Goal: Find specific fact: Find specific fact

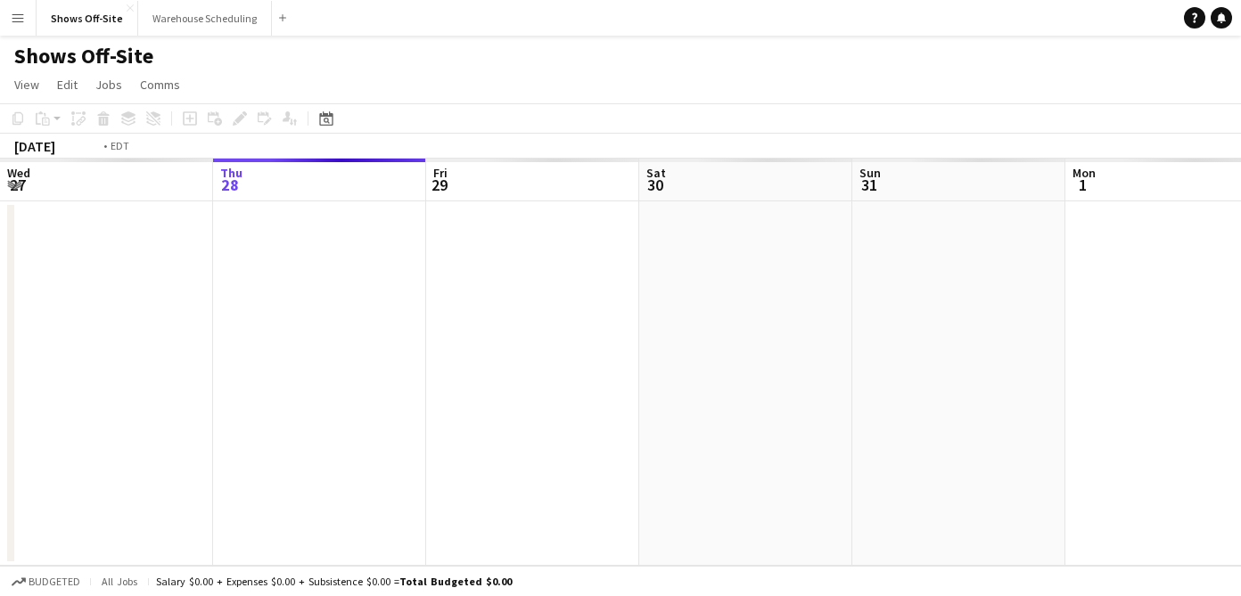
scroll to position [0, 613]
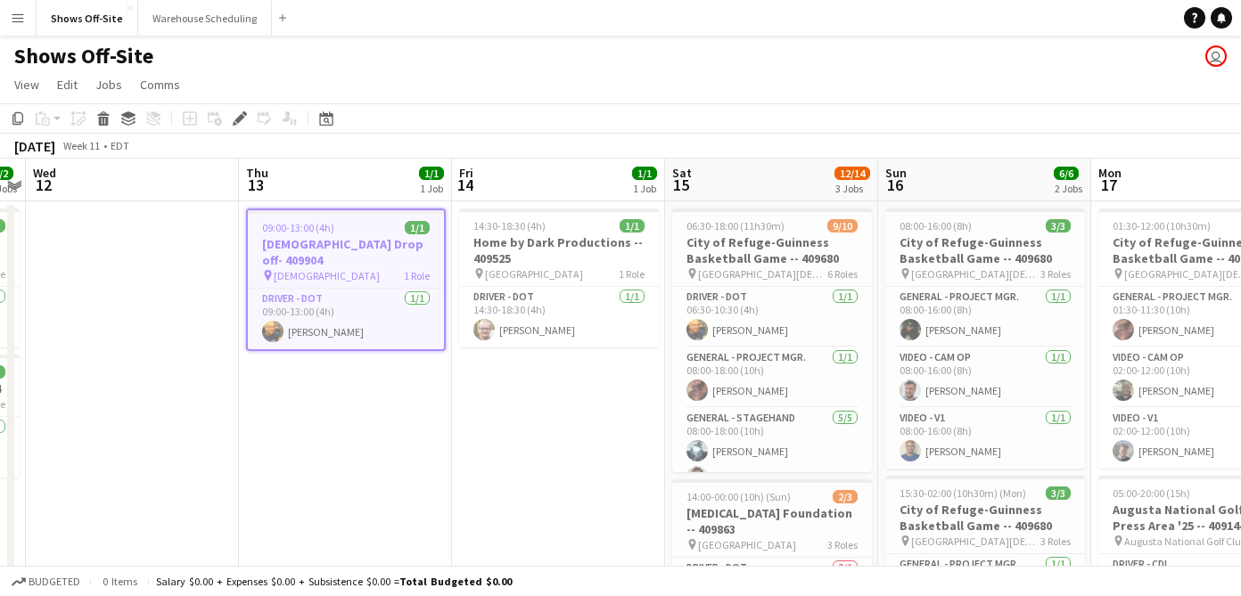
click at [24, 24] on app-icon "Menu" at bounding box center [18, 18] width 14 height 14
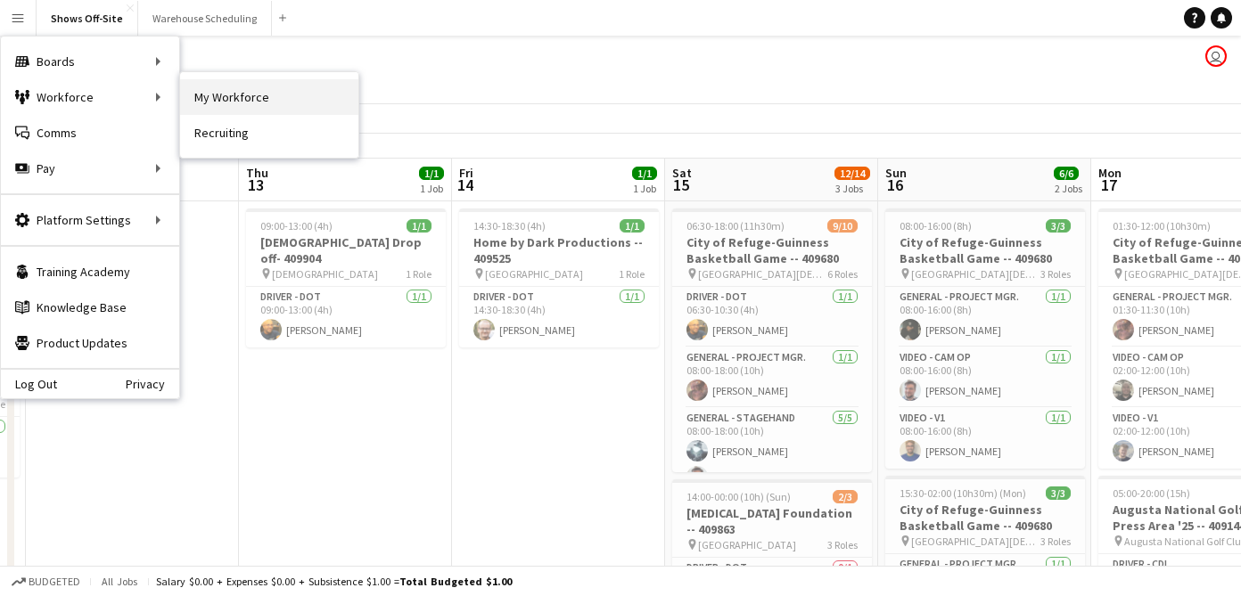
click at [242, 107] on link "My Workforce" at bounding box center [269, 97] width 178 height 36
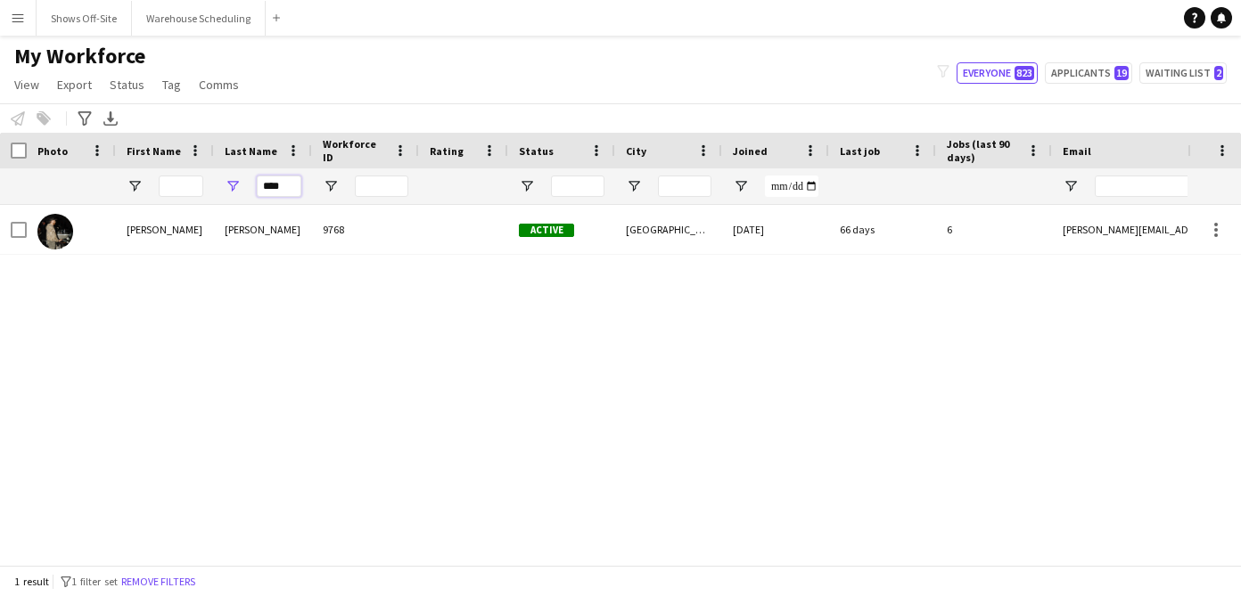
click at [285, 184] on input "****" at bounding box center [279, 186] width 45 height 21
drag, startPoint x: 291, startPoint y: 185, endPoint x: 218, endPoint y: 185, distance: 72.2
click at [218, 185] on div "****" at bounding box center [263, 186] width 98 height 36
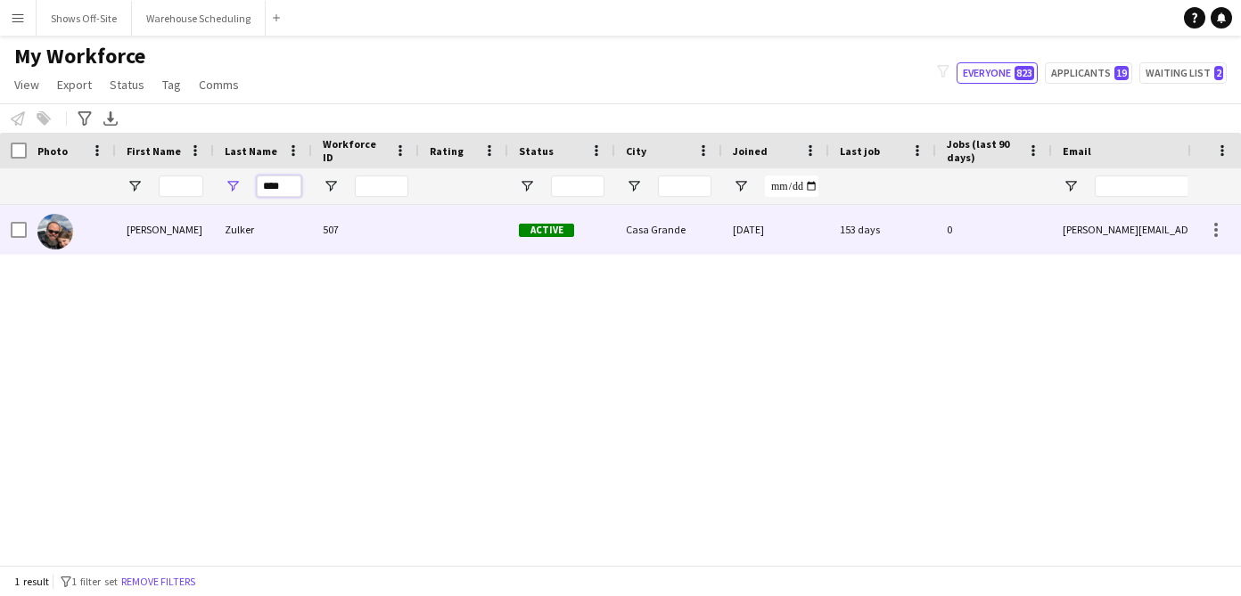
type input "****"
click at [233, 215] on div "Zulker" at bounding box center [263, 229] width 98 height 49
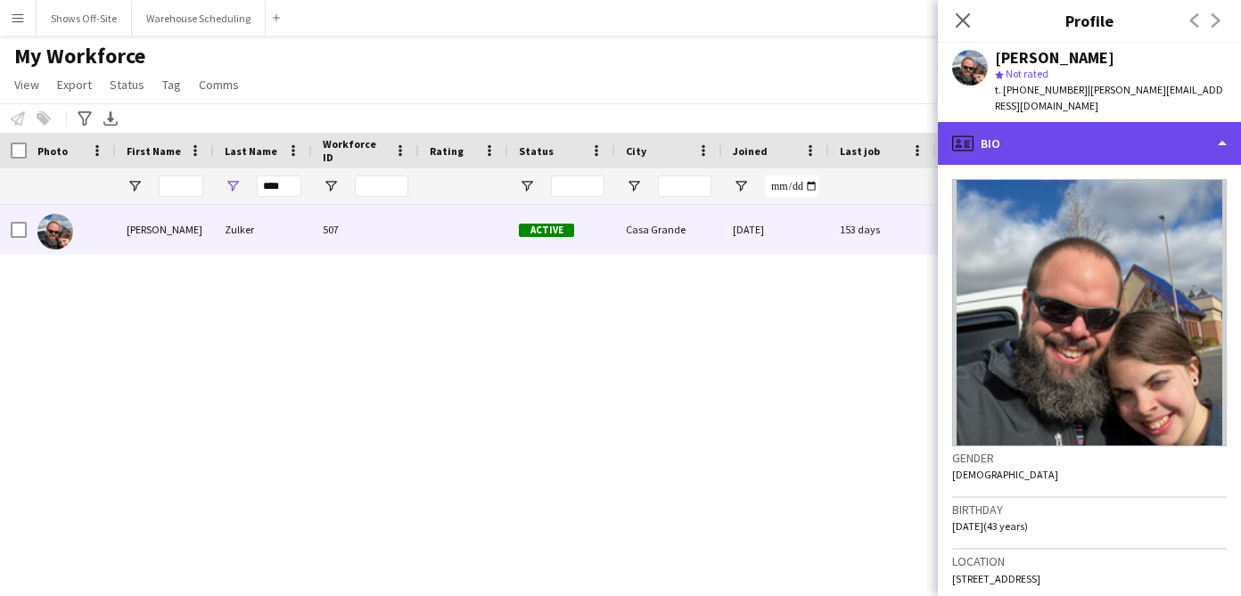
click at [1000, 139] on div "profile Bio" at bounding box center [1089, 143] width 303 height 43
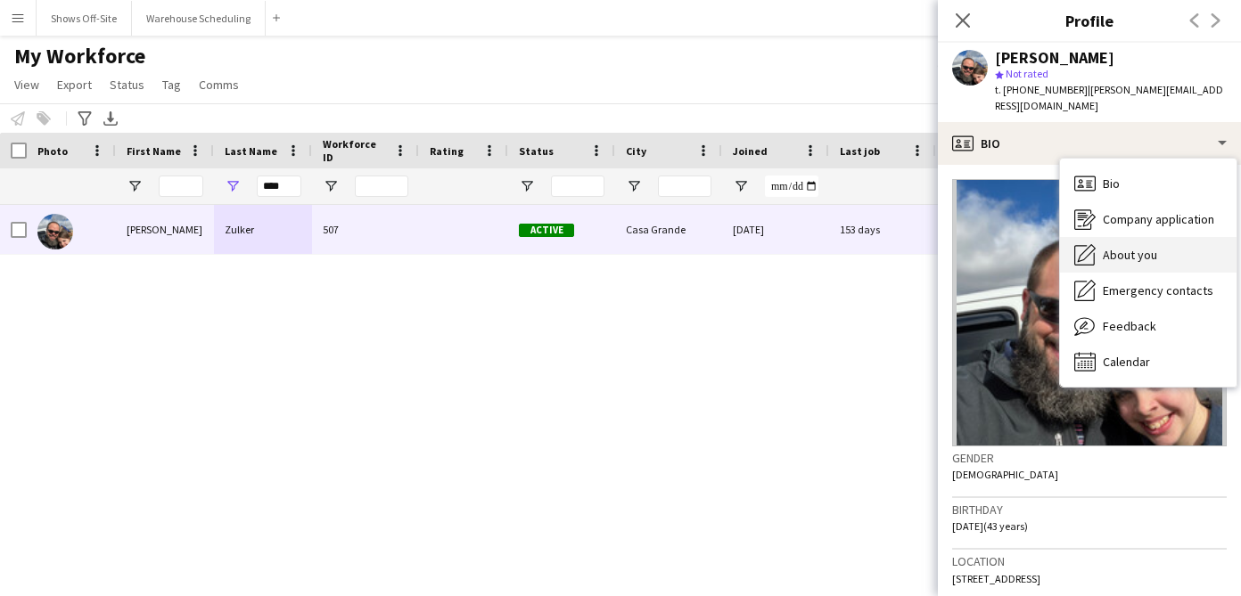
click at [1103, 247] on span "About you" at bounding box center [1130, 255] width 54 height 16
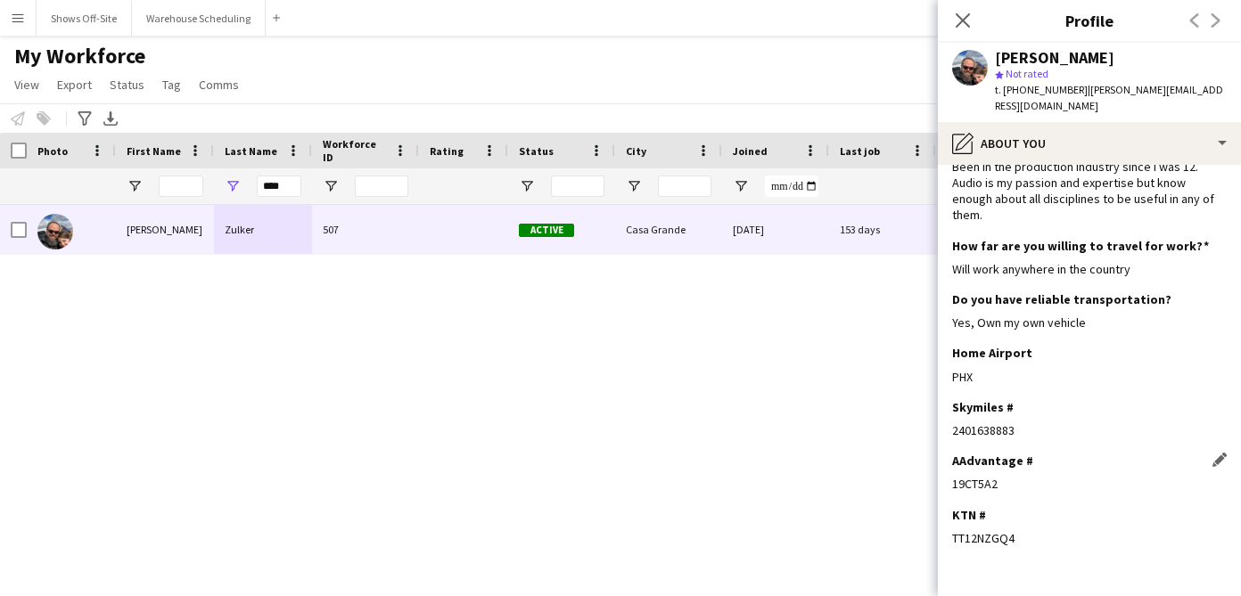
scroll to position [51, 0]
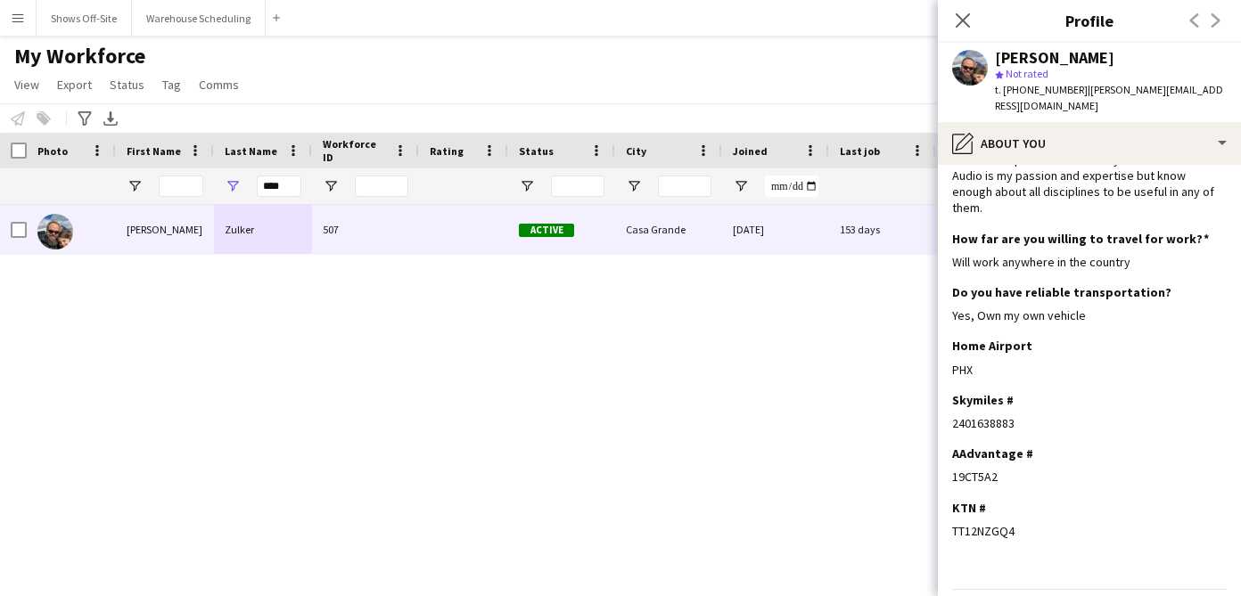
drag, startPoint x: 1018, startPoint y: 391, endPoint x: 945, endPoint y: 390, distance: 73.1
click at [945, 390] on app-section-data-types "Bio Edit this field Been in the production industry since I was 12. Audio is my…" at bounding box center [1089, 380] width 303 height 431
copy div "2401638883"
drag, startPoint x: 1032, startPoint y: 58, endPoint x: 998, endPoint y: 59, distance: 34.8
click at [998, 59] on div "[PERSON_NAME]" at bounding box center [1054, 58] width 119 height 16
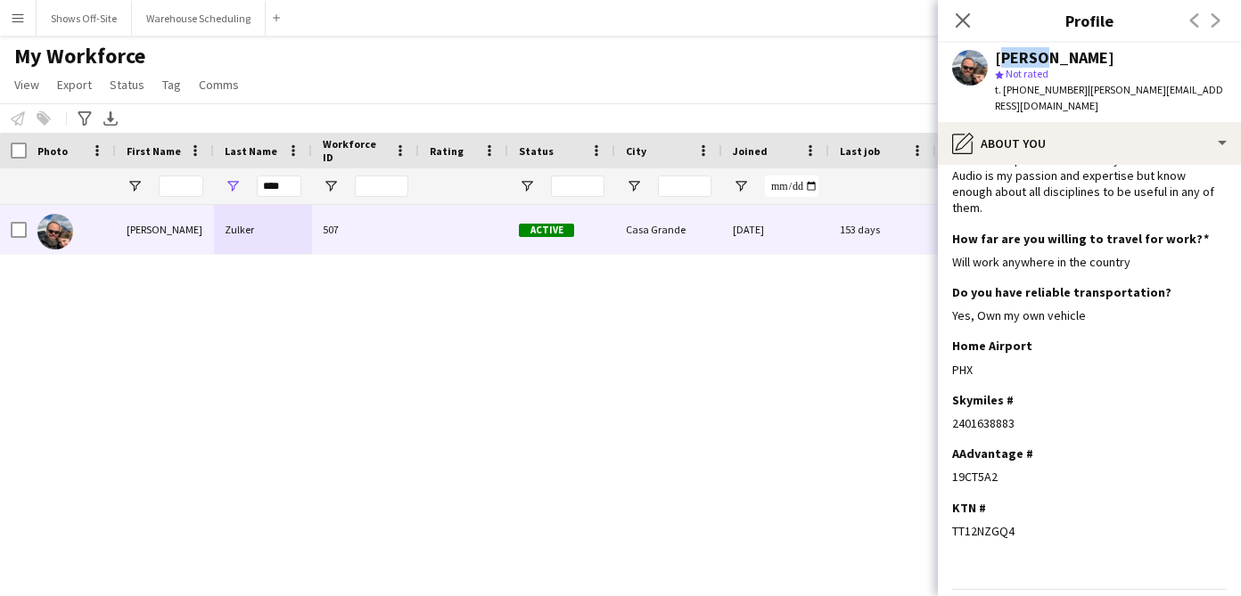
click at [998, 58] on div "[PERSON_NAME]" at bounding box center [1054, 58] width 119 height 16
drag, startPoint x: 998, startPoint y: 57, endPoint x: 1035, endPoint y: 57, distance: 36.5
click at [1035, 57] on div "[PERSON_NAME]" at bounding box center [1054, 58] width 119 height 16
copy div "[PERSON_NAME]"
